Goal: Information Seeking & Learning: Learn about a topic

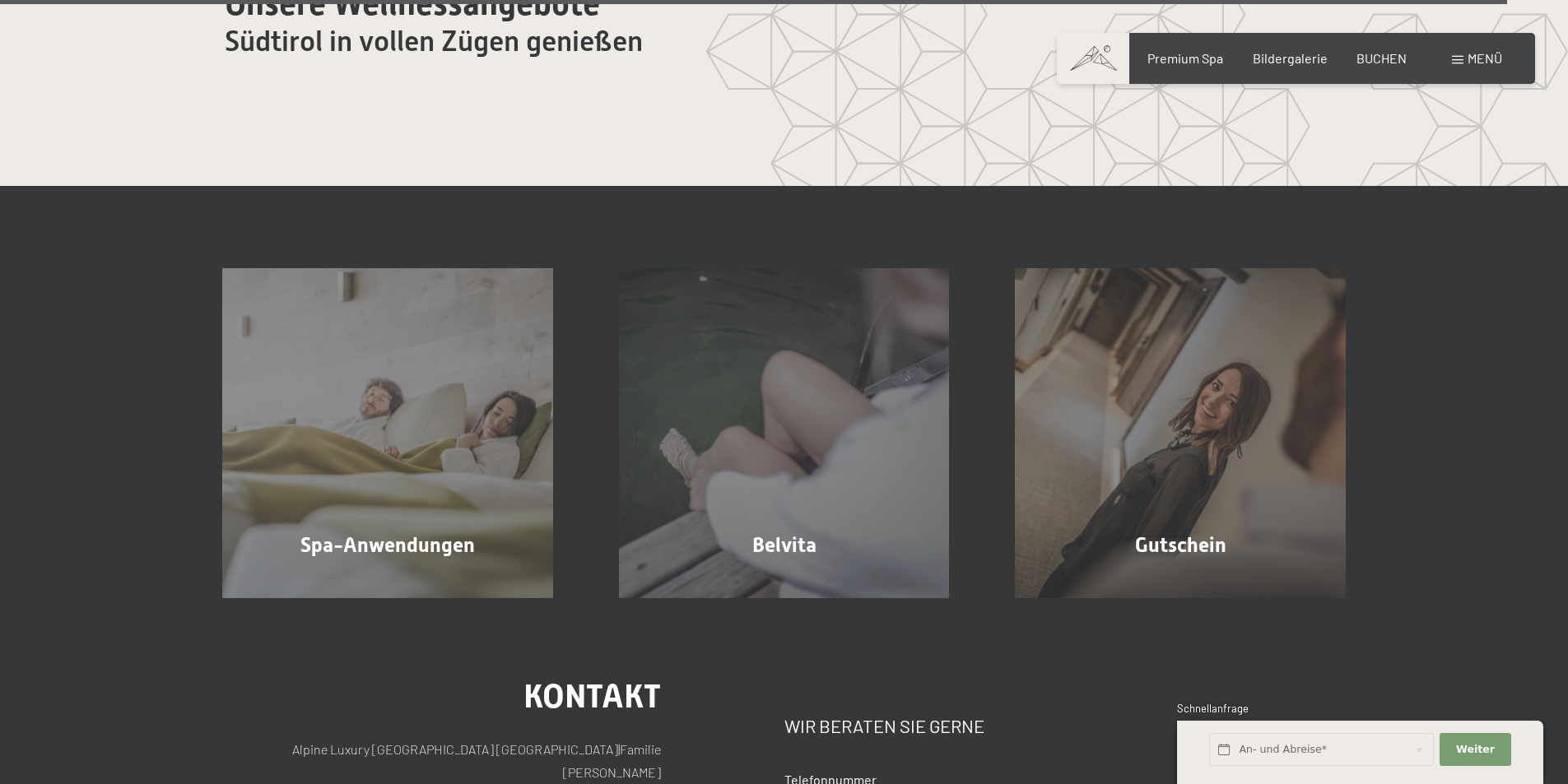
scroll to position [10195, 0]
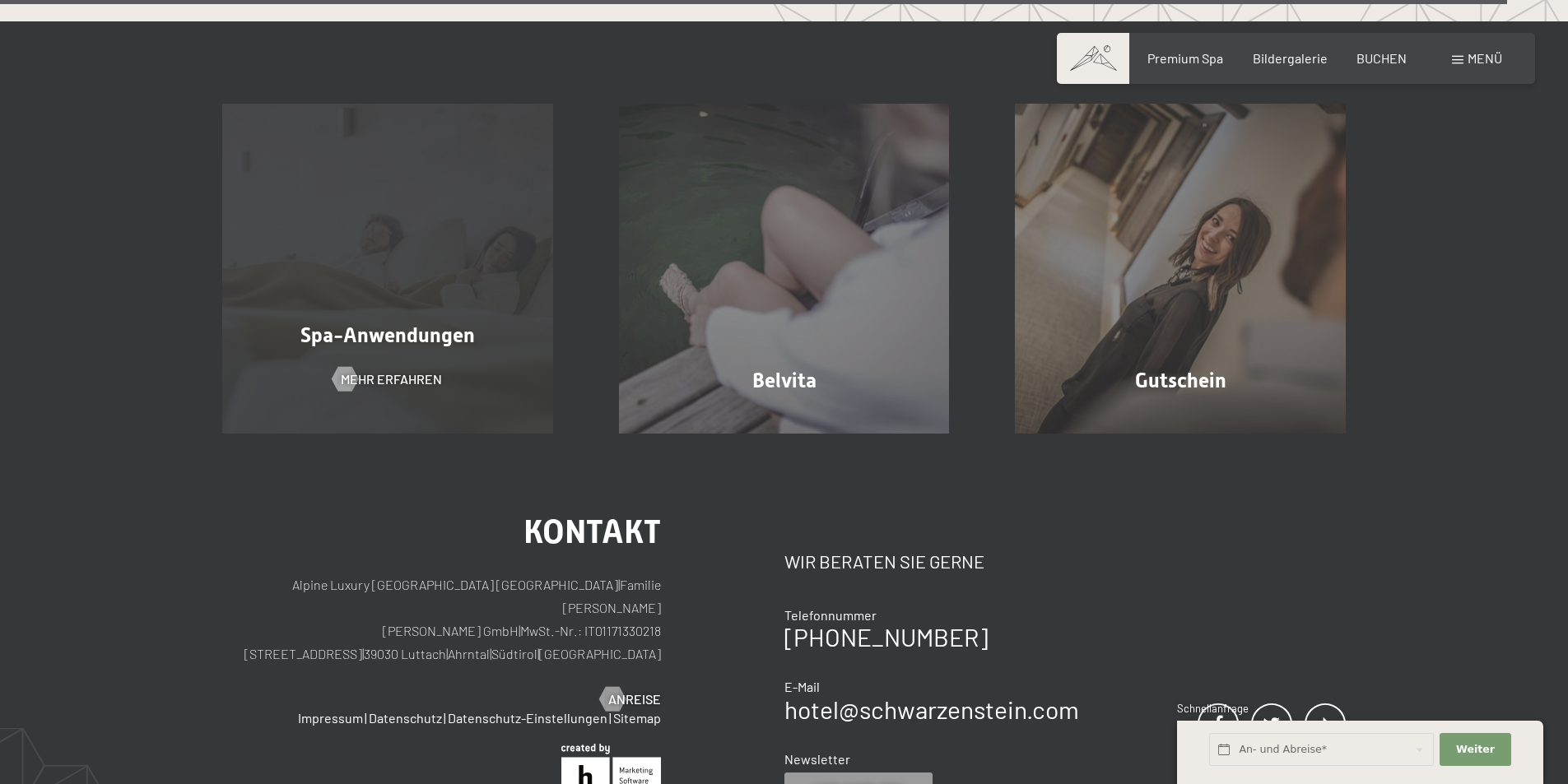
click at [355, 206] on div "Spa-Anwendungen Mehr erfahren" at bounding box center [387, 269] width 397 height 331
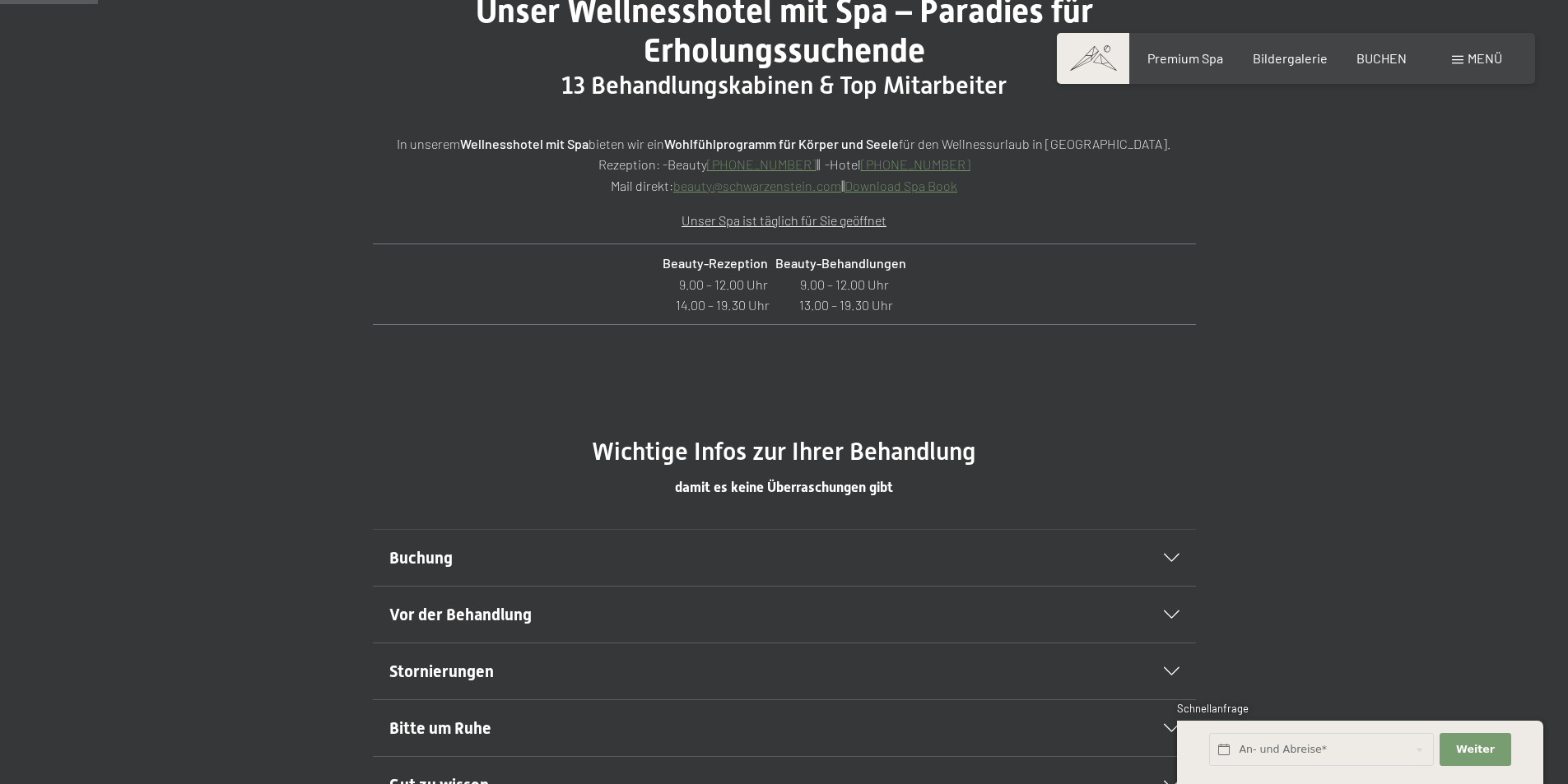
scroll to position [822, 0]
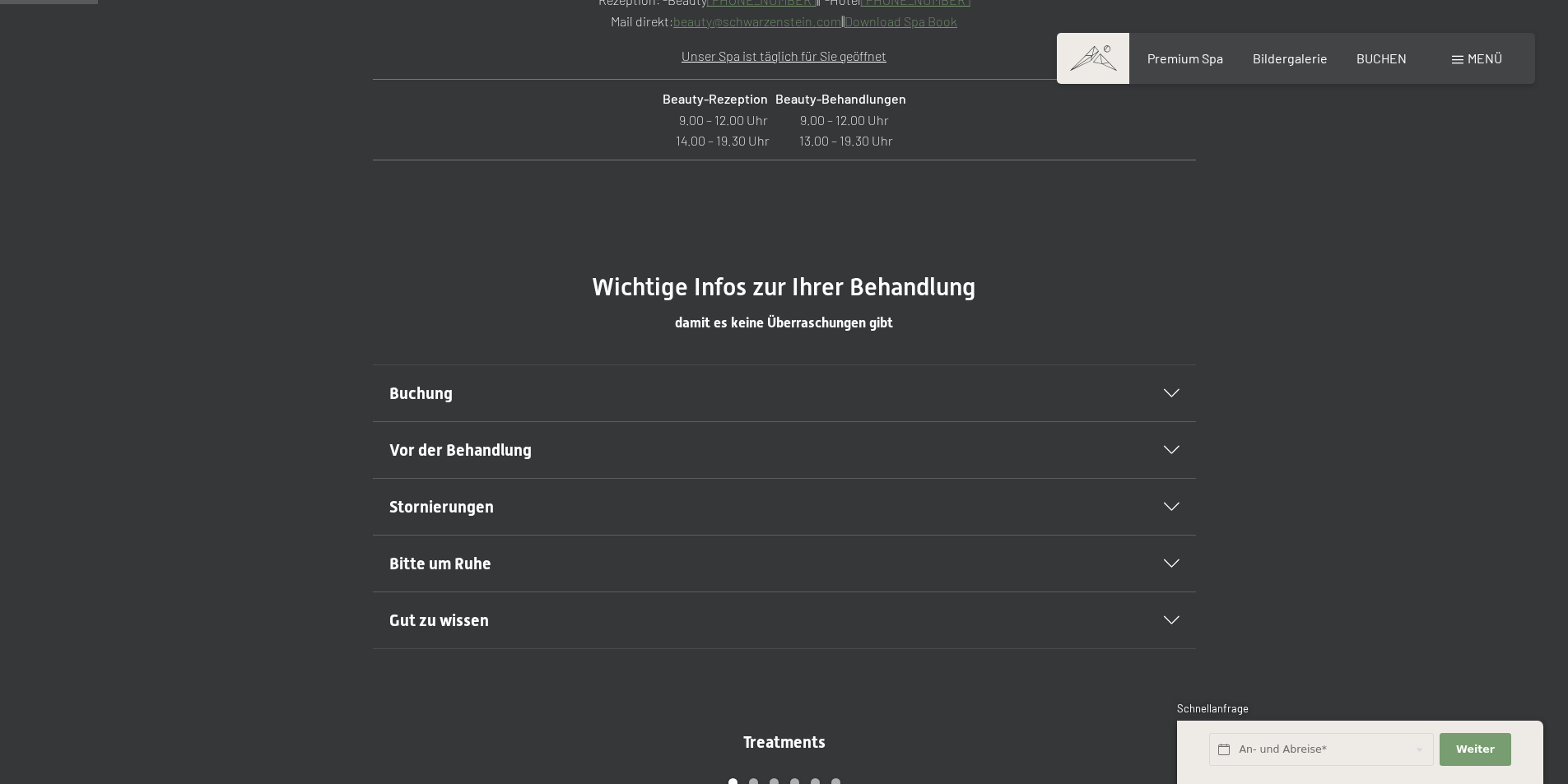
click at [1171, 402] on div "Buchung" at bounding box center [784, 393] width 790 height 56
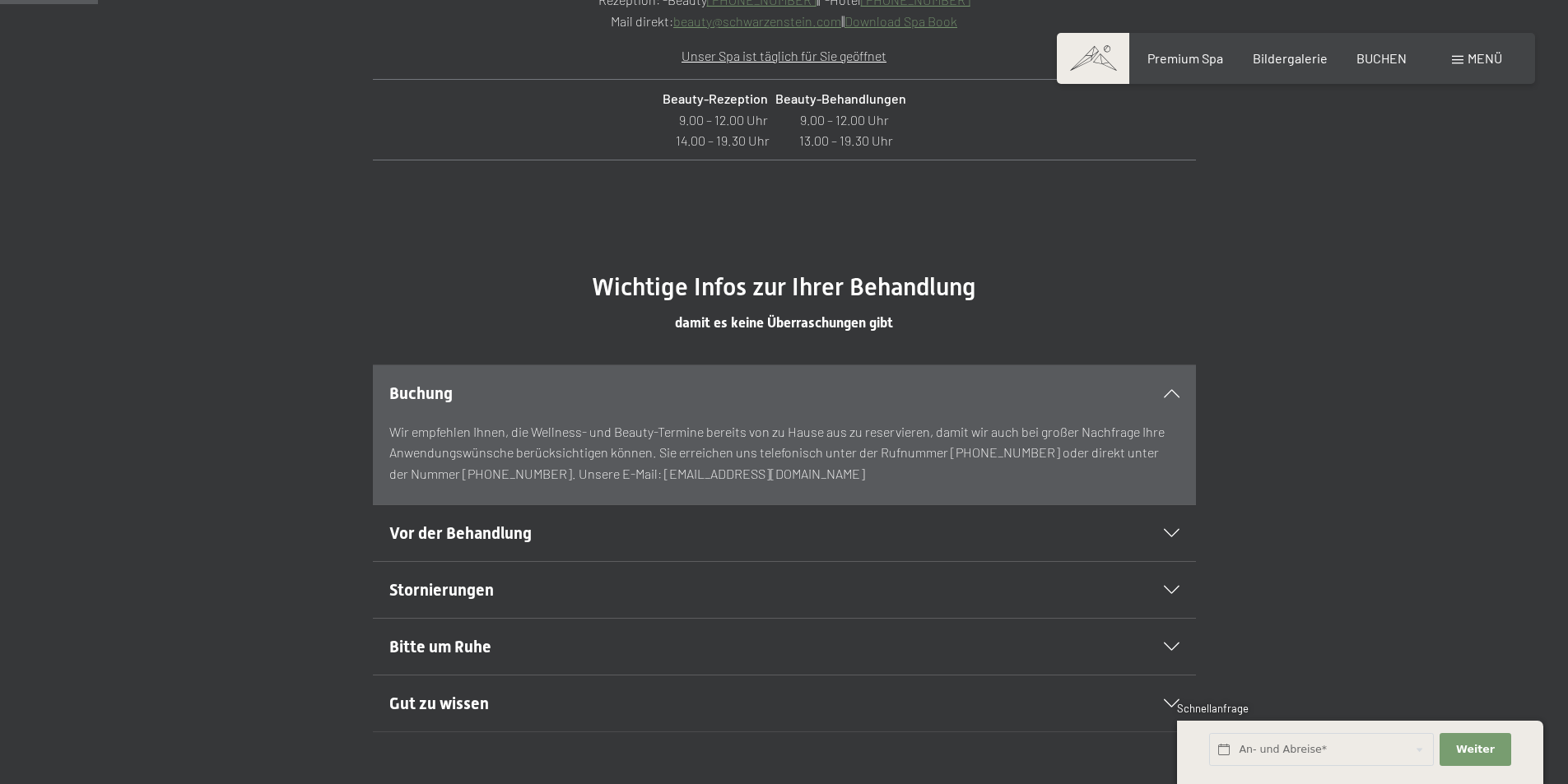
click at [1171, 402] on div "Buchung" at bounding box center [784, 393] width 790 height 56
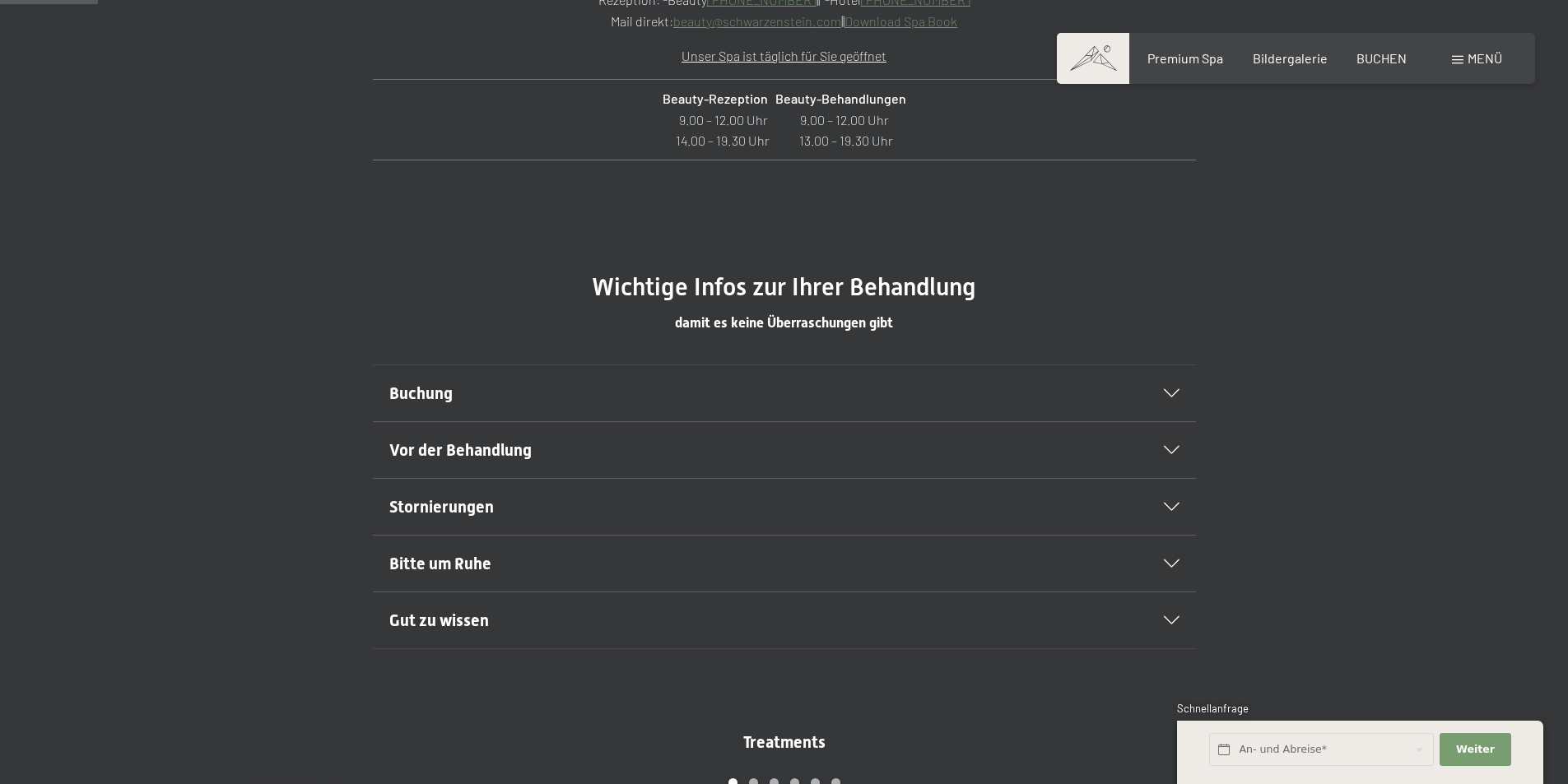
click at [1161, 467] on div "Vor der Behandlung" at bounding box center [784, 450] width 790 height 56
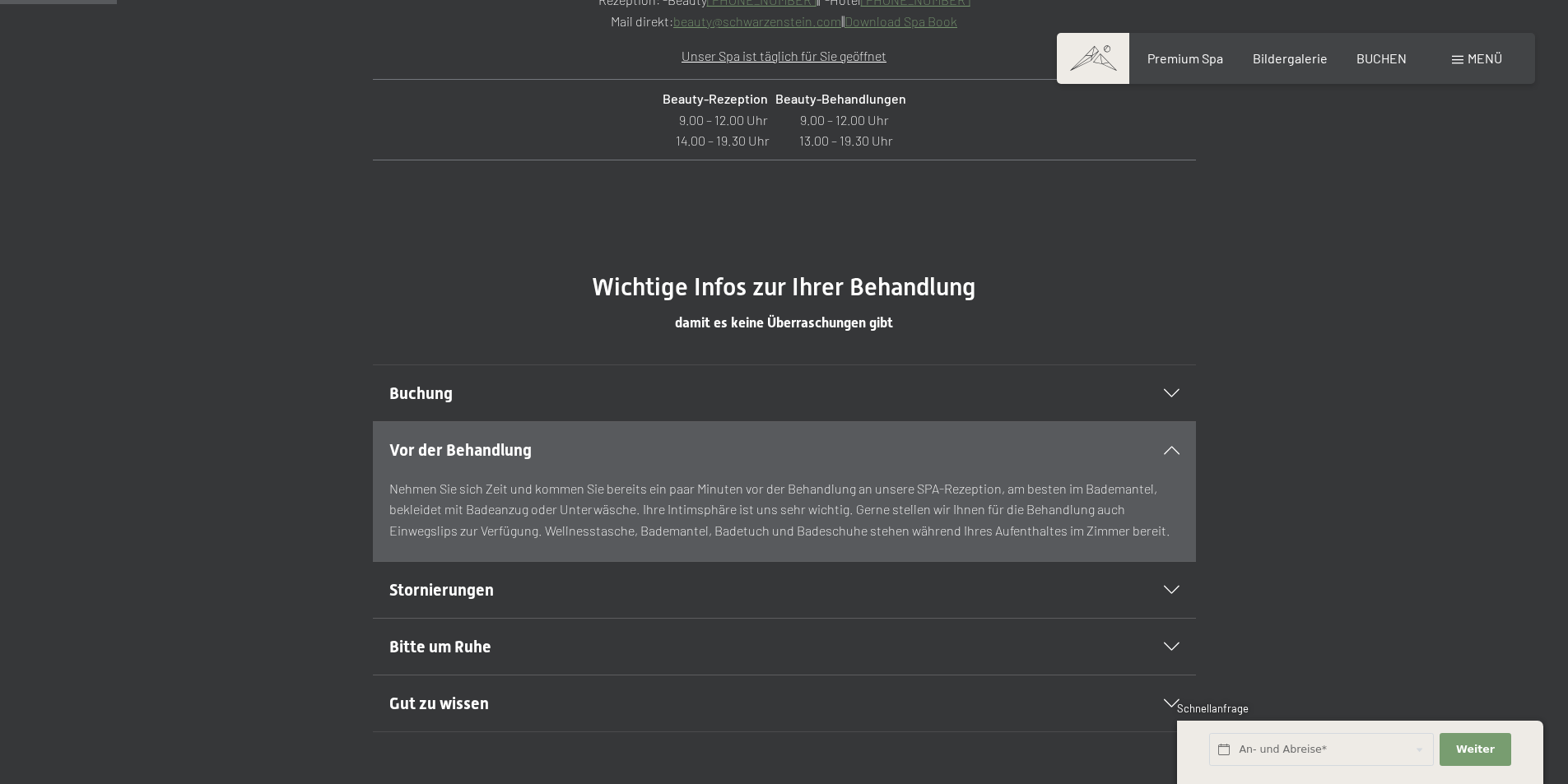
scroll to position [987, 0]
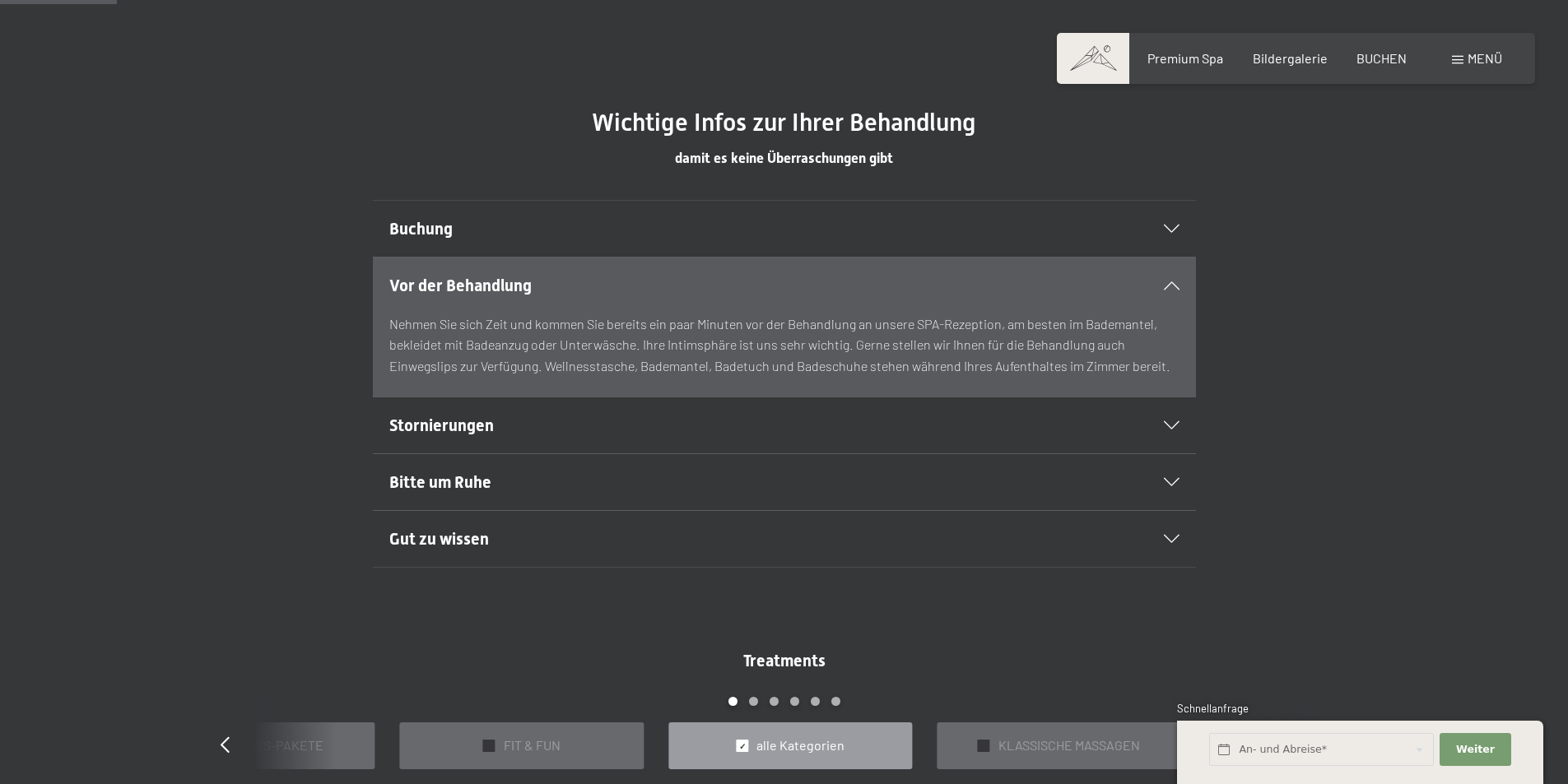
click at [996, 420] on h2 "Stornierungen" at bounding box center [745, 425] width 711 height 23
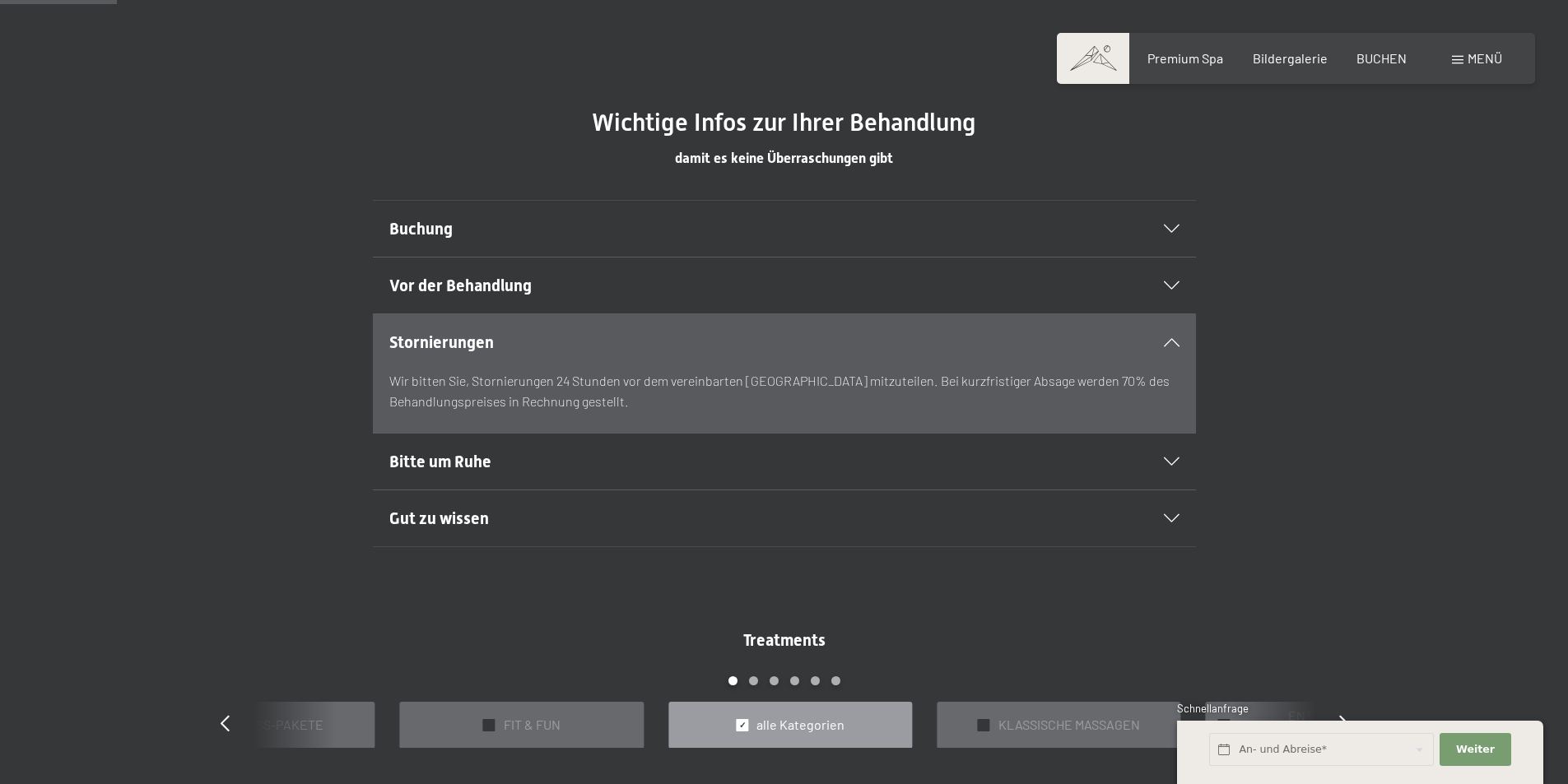
click at [971, 457] on h2 "Bitte um Ruhe" at bounding box center [745, 461] width 711 height 23
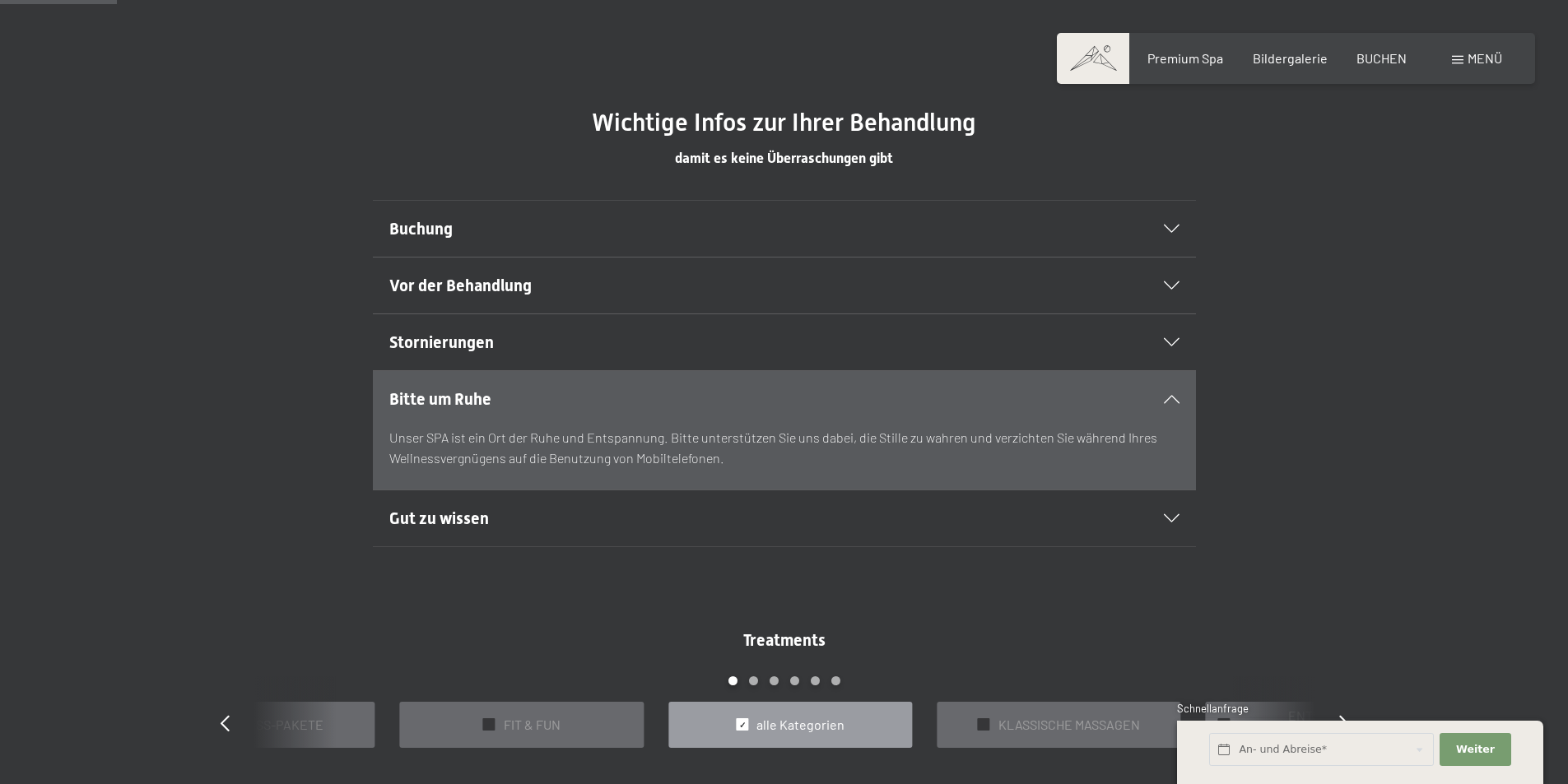
click at [975, 488] on div "Unser SPA ist ein Ort der Ruhe und Entspannung. Bitte unterstützen Sie uns dabe…" at bounding box center [784, 458] width 790 height 62
click at [974, 511] on h2 "Gut zu wissen" at bounding box center [745, 518] width 711 height 23
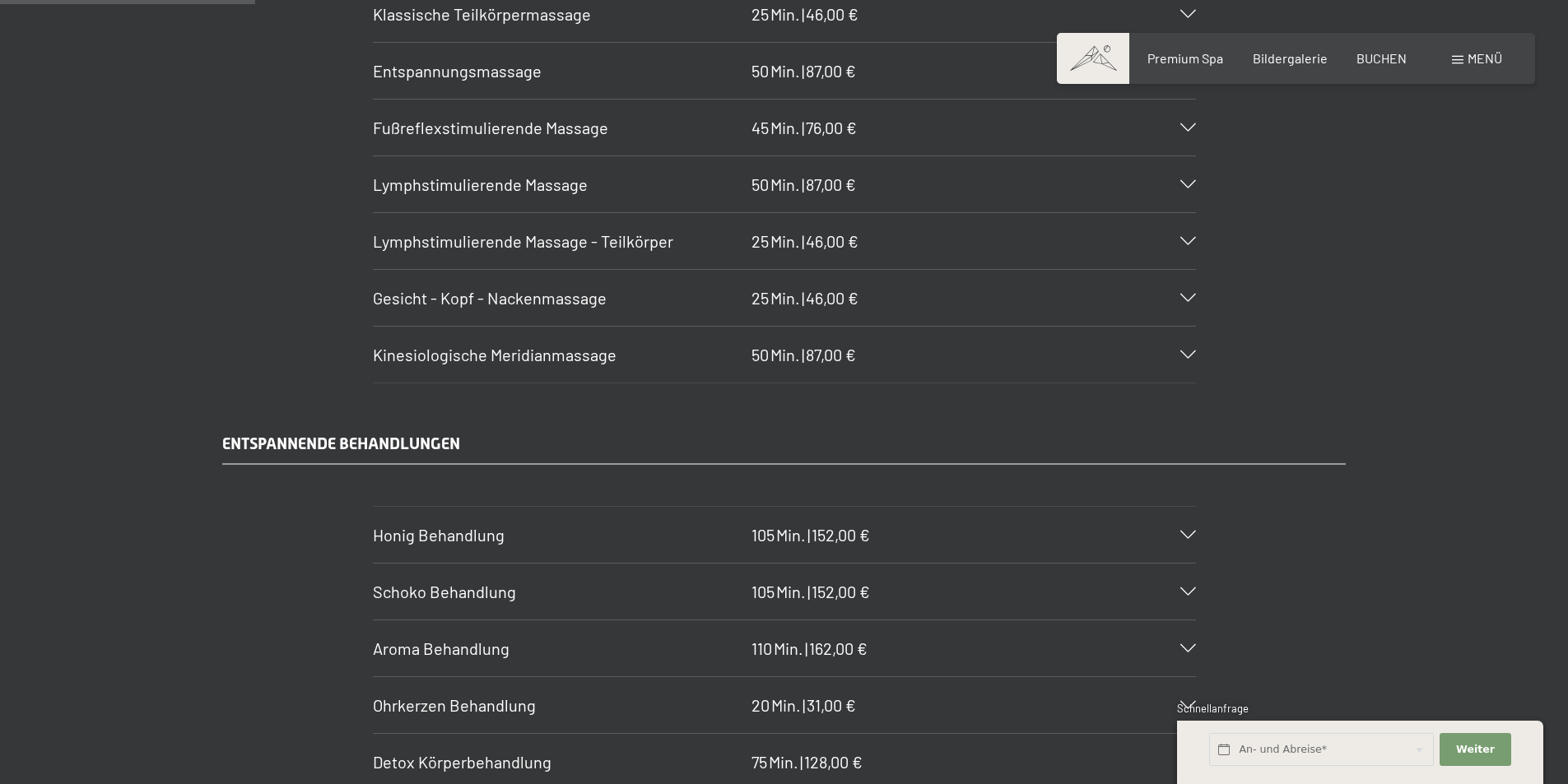
scroll to position [2138, 0]
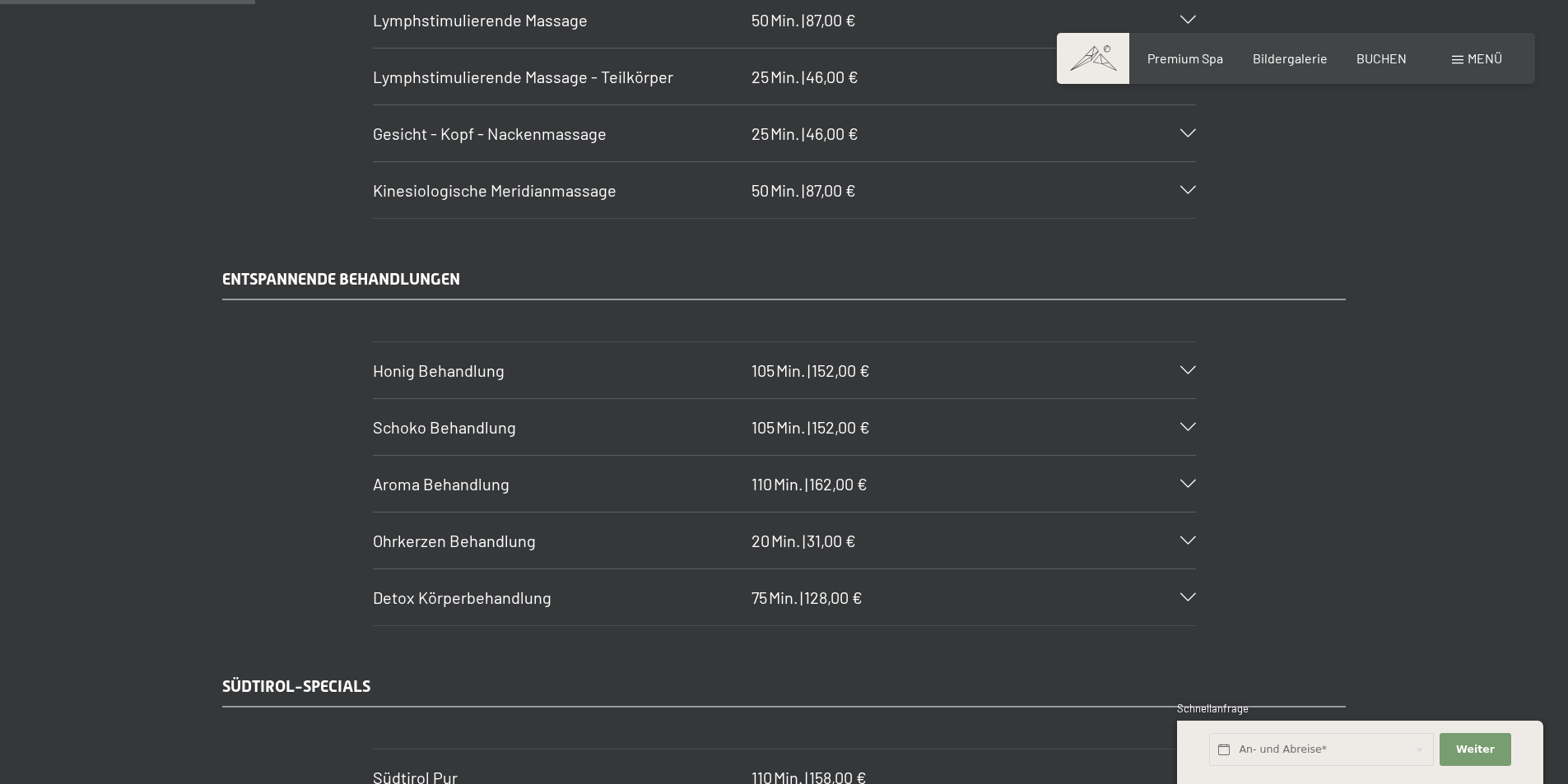
click at [1173, 378] on div "Honig Behandlung 105 Min. | 152,00 €" at bounding box center [784, 370] width 823 height 56
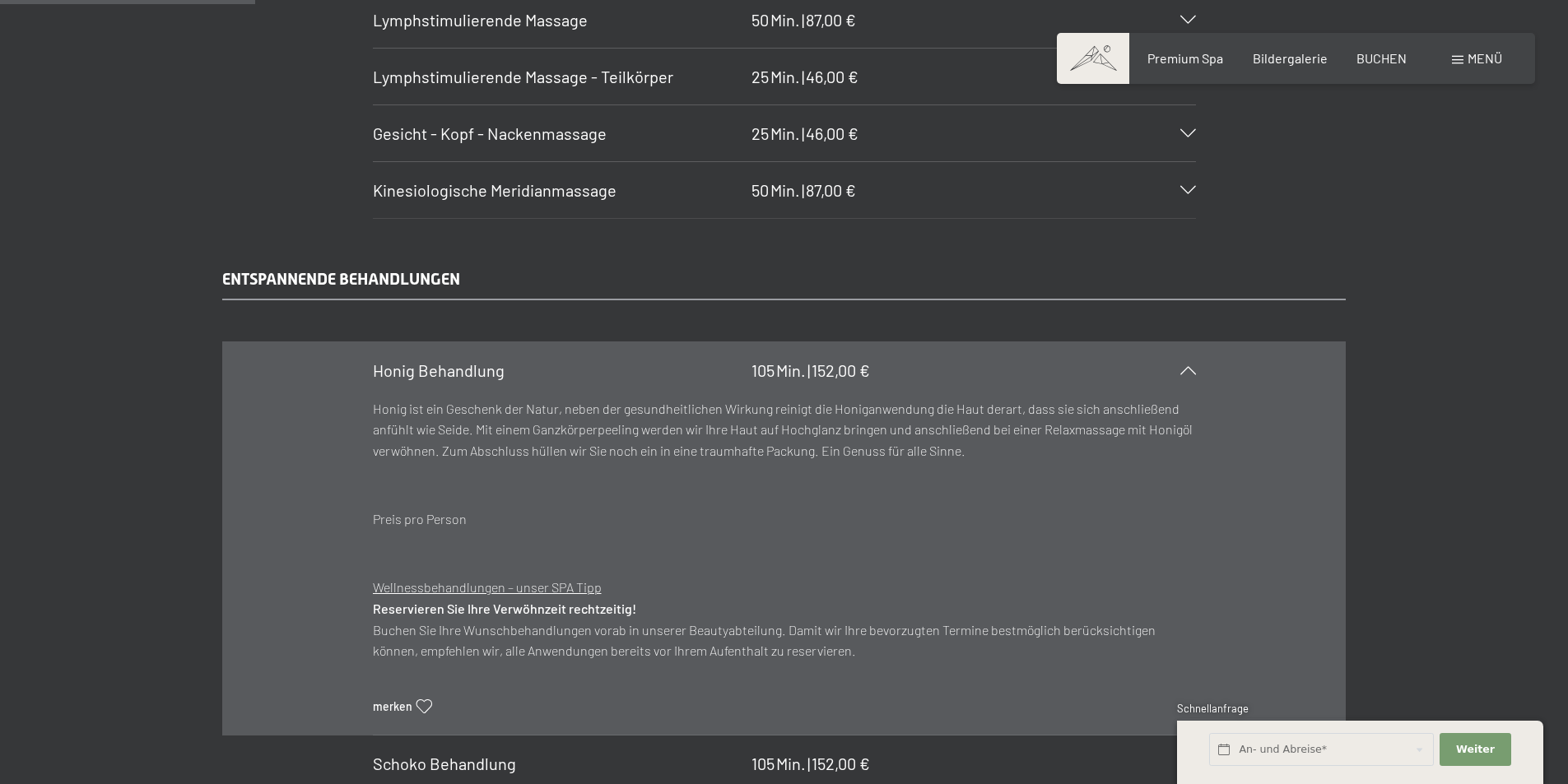
click at [1192, 367] on icon at bounding box center [1188, 369] width 16 height 8
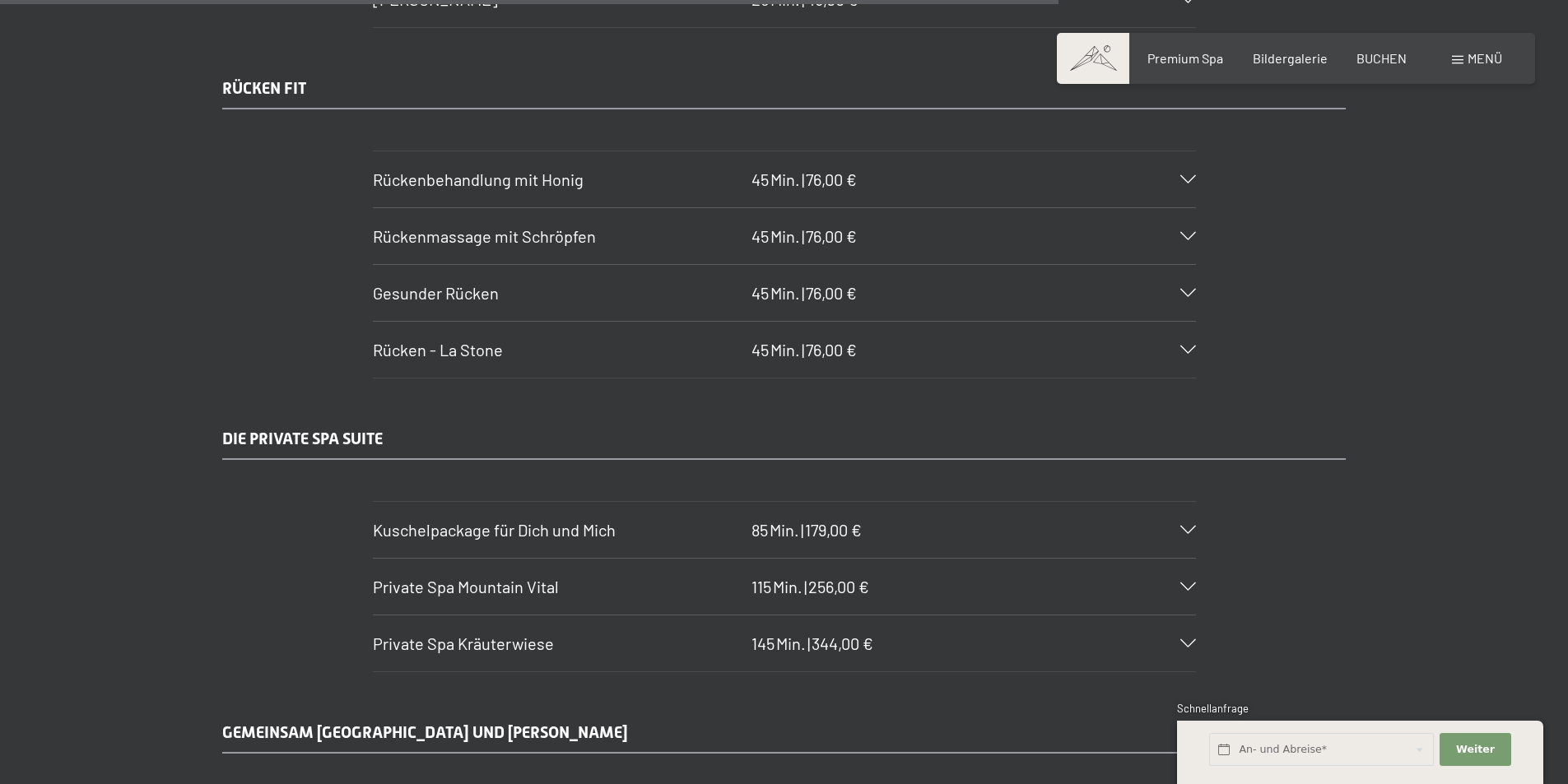
scroll to position [9048, 0]
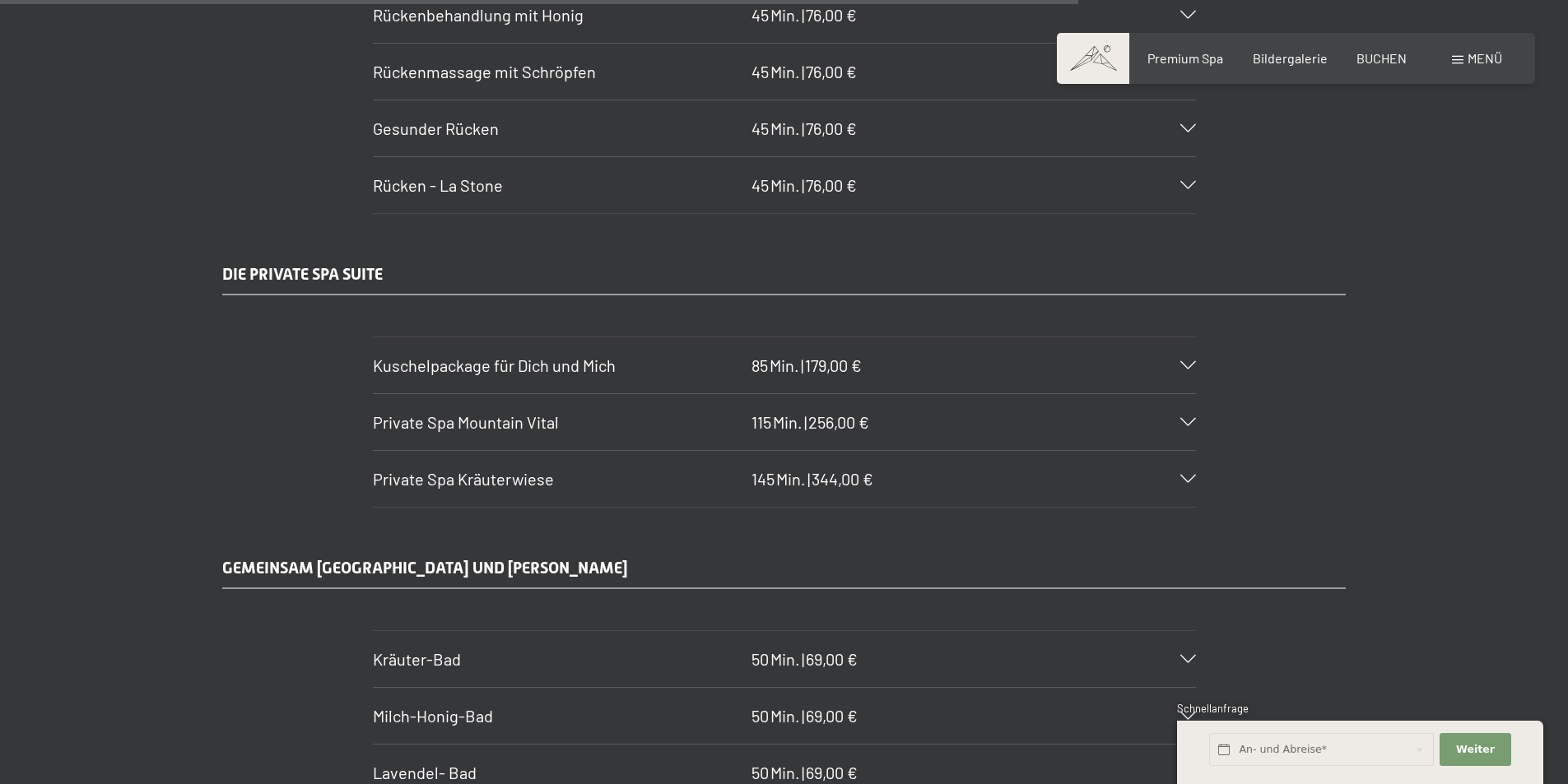
click at [1177, 470] on div "Private Spa Kräuterwiese 145 Min. | 344,00 €" at bounding box center [784, 479] width 823 height 56
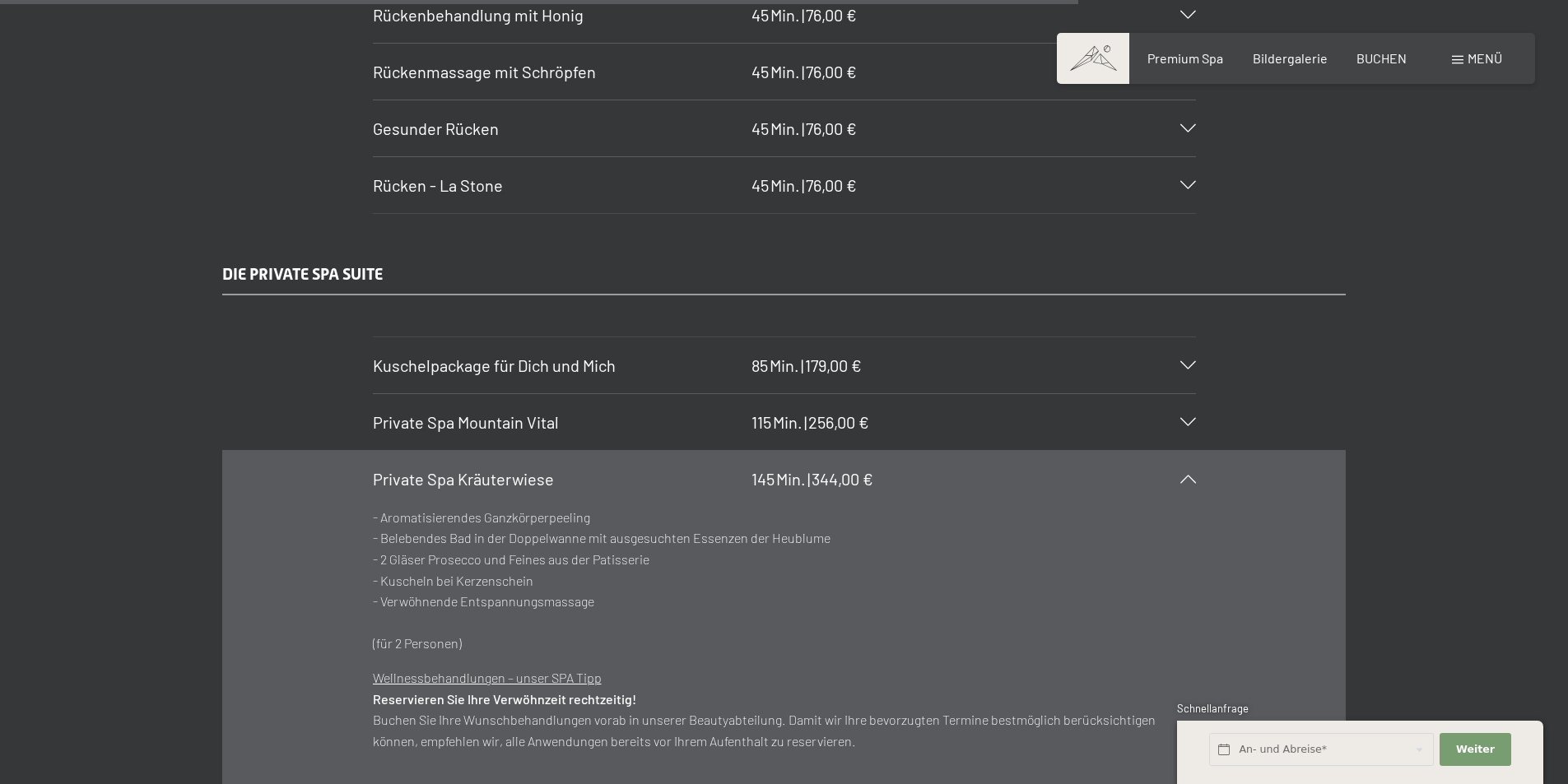
click at [1164, 497] on div "Private Spa Kräuterwiese 145 Min. | 344,00 €" at bounding box center [784, 479] width 823 height 56
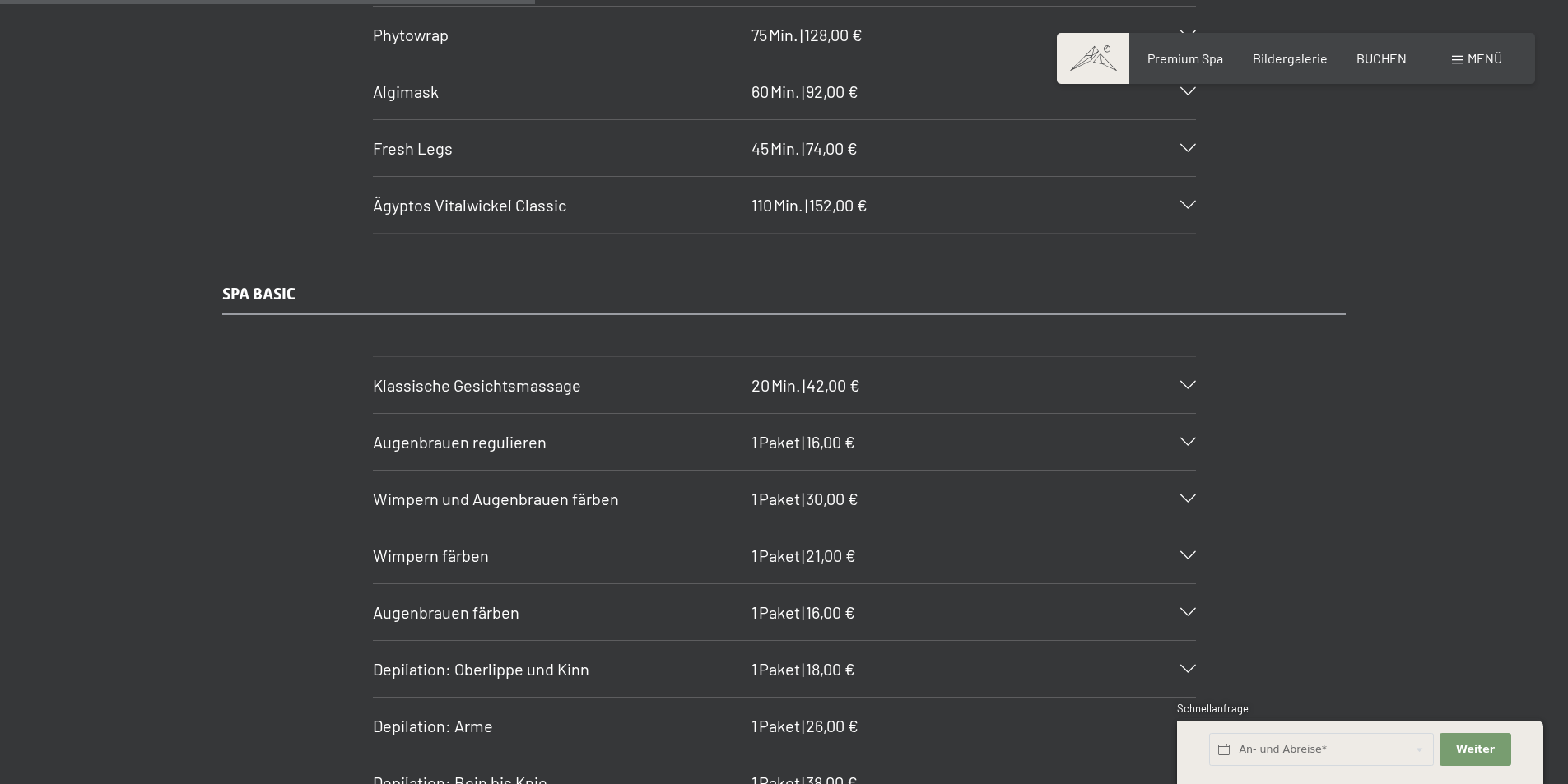
scroll to position [4513, 0]
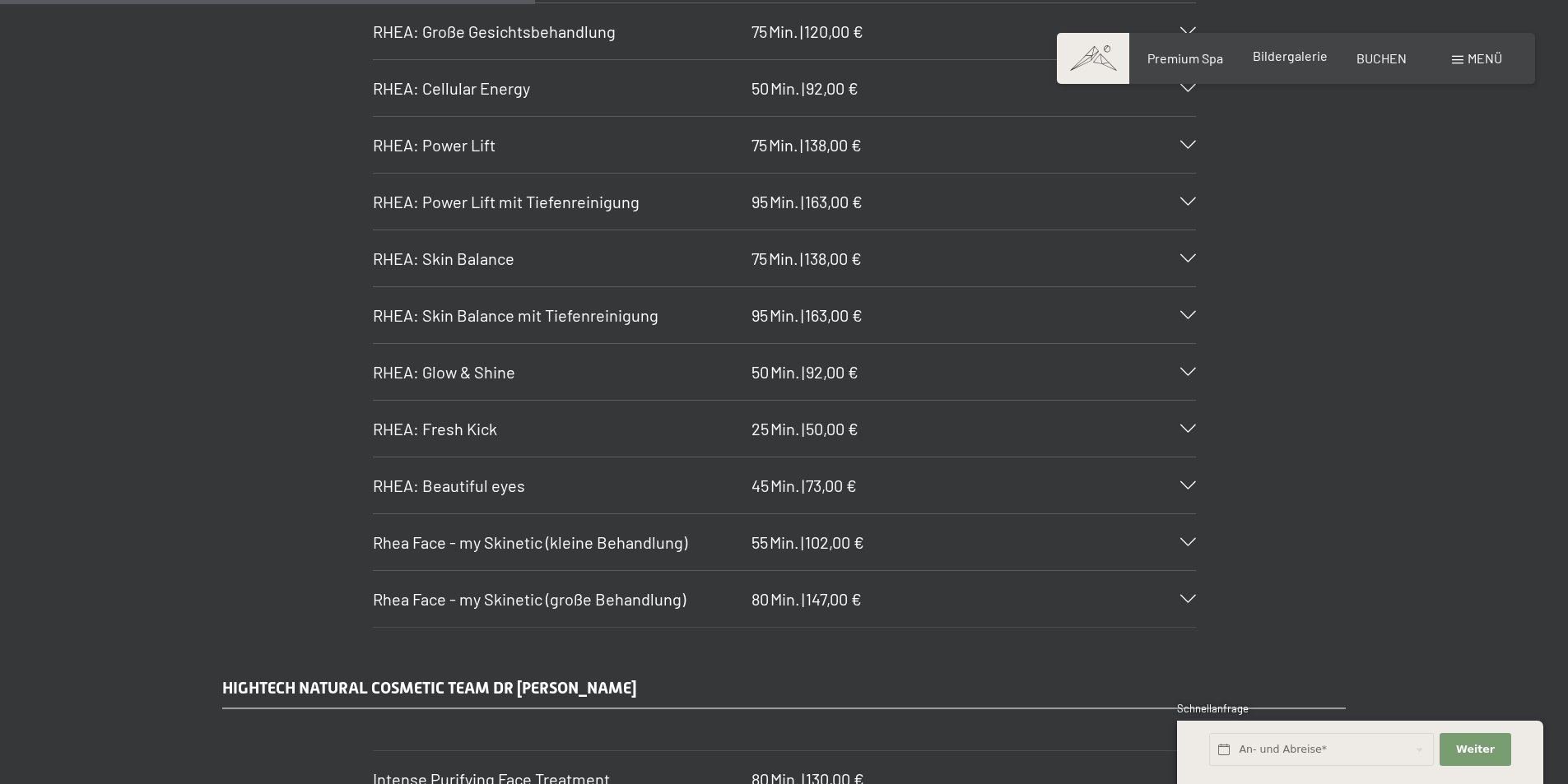
click at [1294, 63] on div "Bildergalerie" at bounding box center [1290, 56] width 75 height 18
click at [1285, 59] on span "Bildergalerie" at bounding box center [1290, 56] width 75 height 16
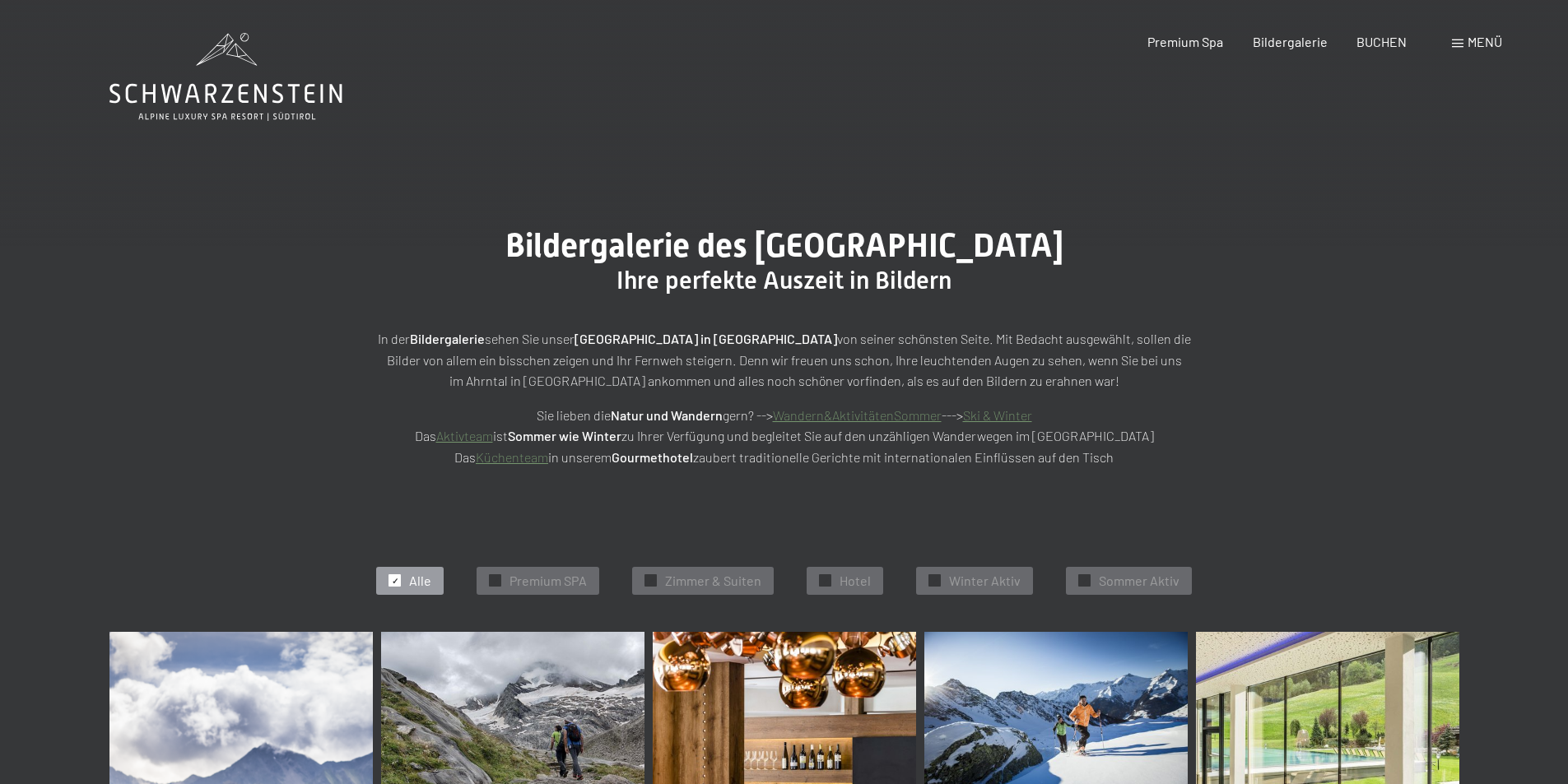
click at [718, 782] on img at bounding box center [784, 725] width 264 height 188
